Goal: Transaction & Acquisition: Purchase product/service

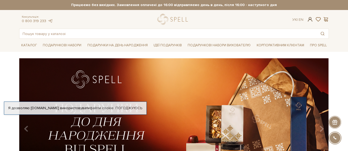
drag, startPoint x: 0, startPoint y: 0, endPoint x: 310, endPoint y: 19, distance: 310.9
click at [310, 19] on span at bounding box center [310, 20] width 6 height 6
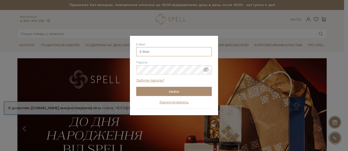
click at [198, 56] on input "E-Mail" at bounding box center [174, 51] width 76 height 9
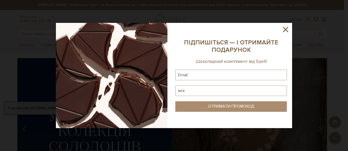
type input "[EMAIL_ADDRESS][DOMAIN_NAME],"
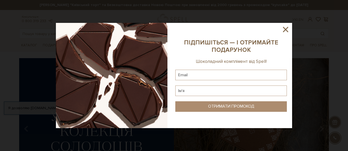
click at [287, 31] on icon at bounding box center [285, 29] width 5 height 5
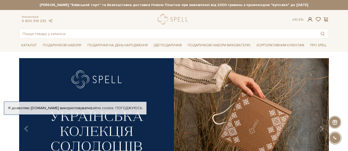
click at [309, 20] on span at bounding box center [310, 20] width 6 height 6
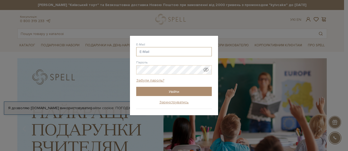
click at [196, 51] on input "E-Mail" at bounding box center [174, 51] width 76 height 9
click at [207, 69] on span "Показати пароль у вигляді звичайного тексту. Попередження: це відобразить ваш п…" at bounding box center [205, 69] width 5 height 5
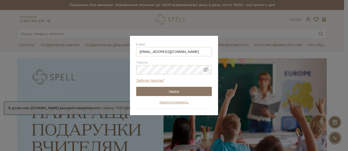
click at [195, 91] on input "Увійти" at bounding box center [174, 91] width 76 height 9
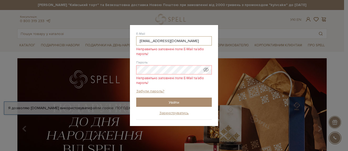
drag, startPoint x: 186, startPoint y: 42, endPoint x: 168, endPoint y: 42, distance: 18.4
click at [168, 42] on input "[EMAIL_ADDRESS][DOMAIN_NAME]" at bounding box center [174, 40] width 76 height 9
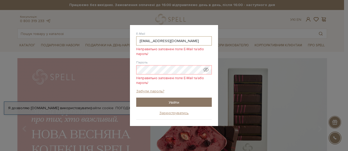
type input "[EMAIL_ADDRESS][DOMAIN_NAME]"
click at [178, 101] on input "Увійти" at bounding box center [174, 101] width 76 height 9
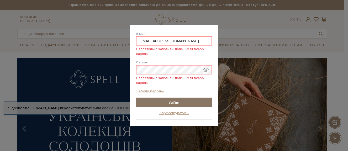
click at [181, 101] on input "Увійти" at bounding box center [174, 101] width 76 height 9
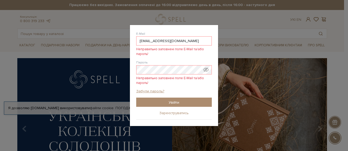
click at [182, 114] on link "Зареєструватись" at bounding box center [173, 112] width 29 height 5
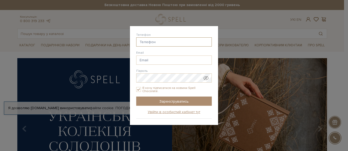
click at [178, 45] on input "Телефон" at bounding box center [174, 41] width 76 height 9
type input "[PHONE_NUMBER]"
click at [200, 60] on input "Email" at bounding box center [174, 59] width 76 height 9
click at [163, 88] on label "Я хочу підписатися на новини Spell Chocolate." at bounding box center [174, 89] width 76 height 7
click at [141, 88] on input "Я хочу підписатися на новини Spell Chocolate." at bounding box center [138, 89] width 5 height 5
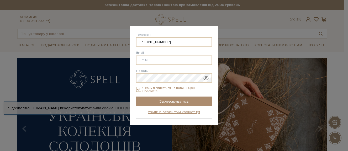
checkbox input "false"
click at [151, 59] on input "Email" at bounding box center [174, 59] width 76 height 9
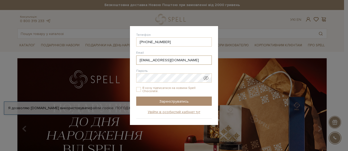
type input "[EMAIL_ADDRESS][DOMAIN_NAME]"
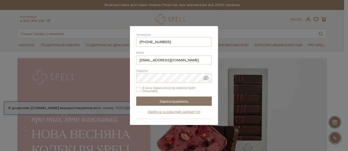
click at [163, 104] on input "Зареєструватись" at bounding box center [174, 100] width 76 height 9
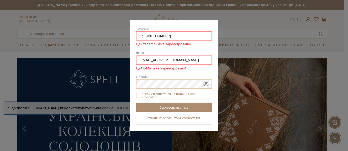
click at [166, 118] on link "Увійти в особистий кабінет тут" at bounding box center [174, 117] width 52 height 5
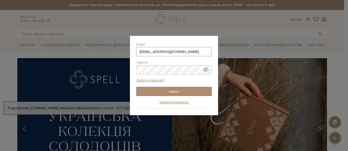
drag, startPoint x: 195, startPoint y: 52, endPoint x: 169, endPoint y: 51, distance: 26.0
click at [169, 51] on input "[EMAIL_ADDRESS][DOMAIN_NAME]" at bounding box center [174, 51] width 76 height 9
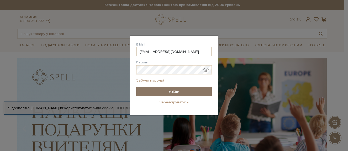
type input "[EMAIL_ADDRESS][DOMAIN_NAME]"
click at [172, 90] on input "Увійти" at bounding box center [174, 91] width 76 height 9
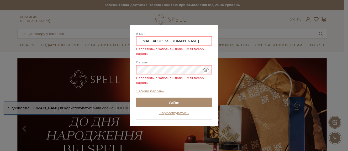
click at [208, 70] on span "Показати пароль у вигляді звичайного тексту. Попередження: це відобразить ваш п…" at bounding box center [205, 69] width 5 height 5
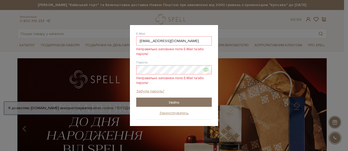
click at [171, 103] on input "Увійти" at bounding box center [174, 101] width 76 height 9
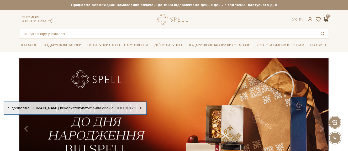
click at [326, 19] on span at bounding box center [325, 20] width 6 height 6
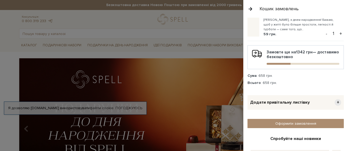
scroll to position [55, 0]
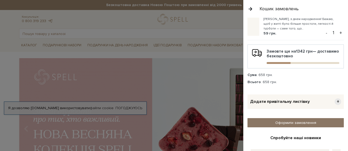
click at [296, 123] on link "Оформити замовлення" at bounding box center [295, 122] width 96 height 9
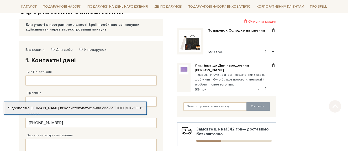
scroll to position [62, 0]
click at [79, 46] on div "Відправити Для себе У подарунок 1. Контактні дані Ім'я По-батькові Заповніть по…" at bounding box center [91, 115] width 136 height 142
click at [81, 50] on input "У подарунок" at bounding box center [80, 48] width 3 height 3
radio input "true"
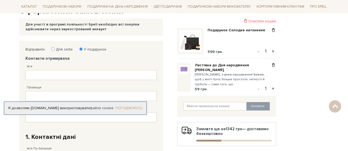
click at [129, 106] on link "Погоджуюсь" at bounding box center [128, 107] width 27 height 5
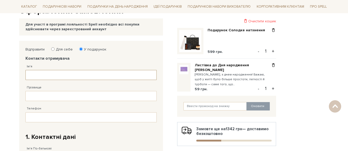
click at [86, 76] on input "Ім'я" at bounding box center [90, 75] width 131 height 10
type input "Юлія"
click at [80, 95] on input "Прізвище" at bounding box center [90, 96] width 131 height 10
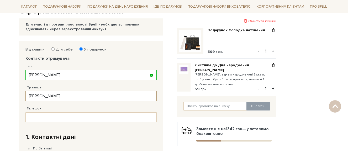
drag, startPoint x: 53, startPoint y: 97, endPoint x: 15, endPoint y: 97, distance: 38.3
type input "Бойко"
click at [71, 117] on input "Телефон" at bounding box center [90, 117] width 131 height 10
paste input "38 (096) 656 37 11"
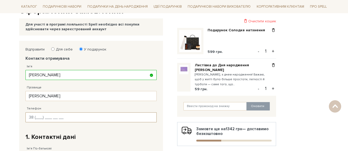
type input "38 (096) 656 37 11"
click at [83, 138] on h2 "1. Контактні дані" at bounding box center [90, 136] width 131 height 8
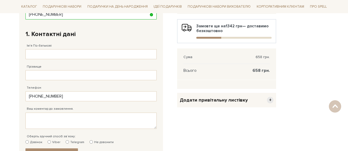
scroll to position [165, 0]
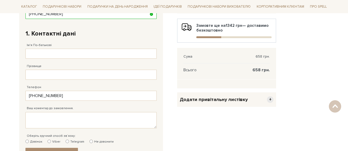
click at [72, 141] on label "Telegram" at bounding box center [75, 141] width 19 height 5
click at [69, 141] on input "Telegram" at bounding box center [67, 140] width 3 height 3
radio input "true"
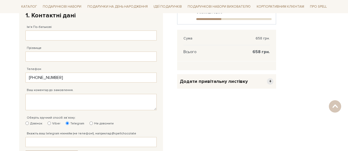
scroll to position [182, 0]
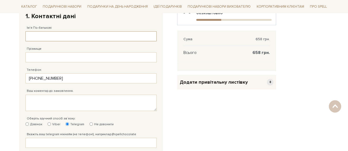
click at [86, 37] on input "Ім'я По-батькові" at bounding box center [90, 36] width 131 height 10
type input "Вікторія"
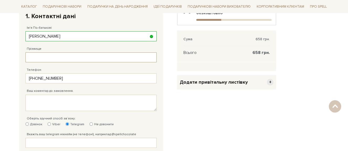
click at [90, 60] on input "Прізвище" at bounding box center [90, 57] width 131 height 10
type input "Харчук"
click at [76, 105] on textarea "Ваш коментар до замовлення." at bounding box center [90, 102] width 131 height 16
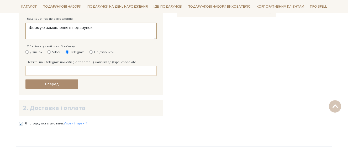
scroll to position [258, 0]
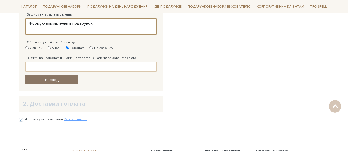
type textarea "Формую замовлення в подарунок"
click at [71, 81] on link "Вперед" at bounding box center [51, 79] width 52 height 9
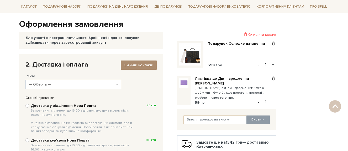
scroll to position [48, 0]
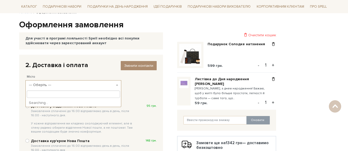
click at [78, 85] on span "--- Оберіть ---" at bounding box center [72, 84] width 86 height 5
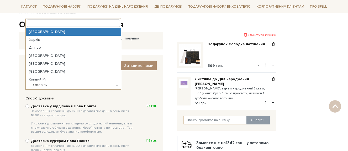
click at [105, 115] on span "Замовлення сплаченні до 16:00 відправляємо день в день, після 16:00 - наступног…" at bounding box center [83, 121] width 105 height 25
click at [29, 108] on input "Доставка у відділення Нова Пошта Замовлення сплаченні до 16:00 відправляємо ден…" at bounding box center [27, 106] width 4 height 4
radio input "true"
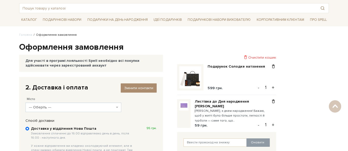
scroll to position [0, 0]
